Goal: Task Accomplishment & Management: Manage account settings

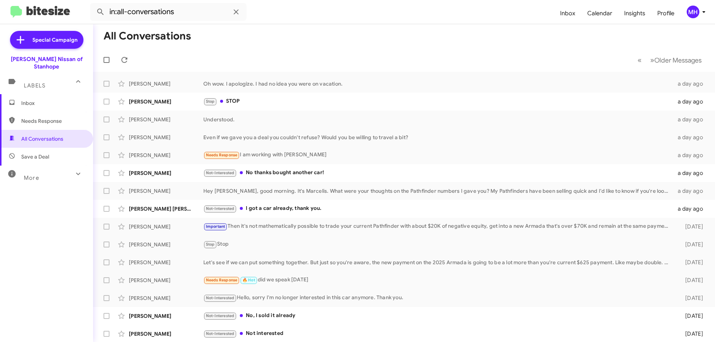
click at [34, 99] on span "Inbox" at bounding box center [52, 102] width 63 height 7
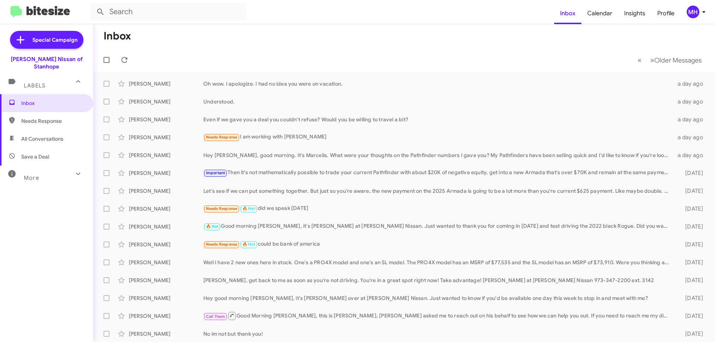
click at [43, 130] on span "All Conversations" at bounding box center [46, 139] width 93 height 18
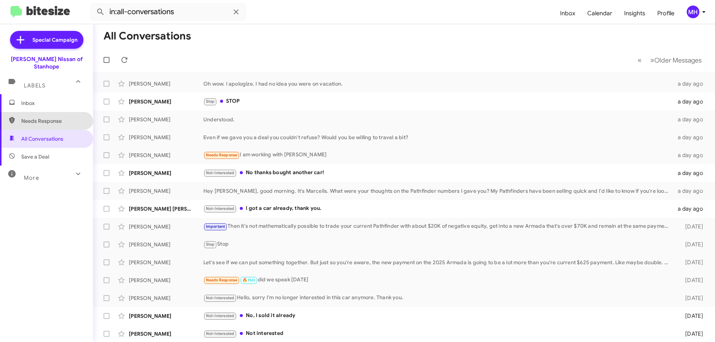
click at [61, 117] on span "Needs Response" at bounding box center [52, 120] width 63 height 7
type input "in:needs-response"
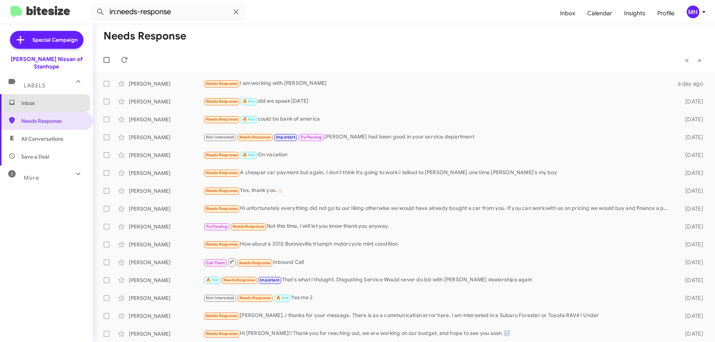
click at [45, 99] on span "Inbox" at bounding box center [52, 102] width 63 height 7
